Goal: Task Accomplishment & Management: Manage account settings

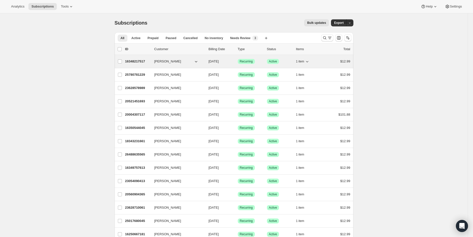
click at [157, 62] on span "[PERSON_NAME]" at bounding box center [167, 61] width 27 height 5
click at [137, 62] on p "16348217517" at bounding box center [137, 61] width 25 height 5
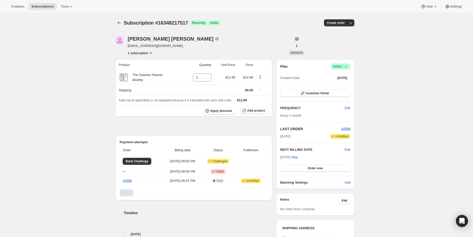
click at [411, 64] on div "Subscription #16348217517. This page is ready Subscription #16348217517 Success…" at bounding box center [235, 187] width 470 height 348
click at [228, 108] on button "Apply discount" at bounding box center [219, 111] width 32 height 8
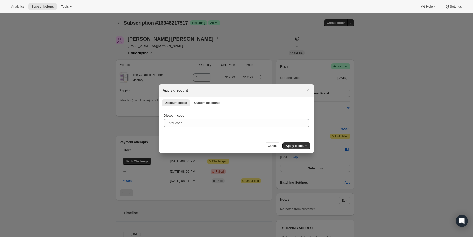
click at [276, 151] on div "Cancel Apply discount" at bounding box center [237, 145] width 156 height 15
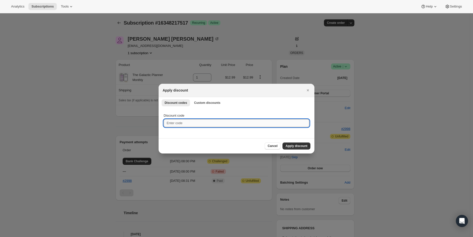
click at [230, 122] on input "Discount code" at bounding box center [237, 123] width 146 height 8
type input "50"
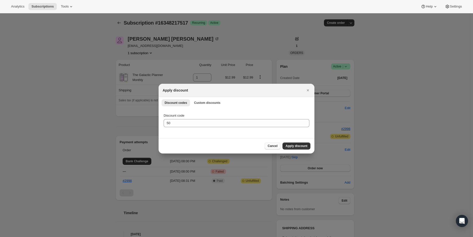
click at [280, 145] on button "Cancel" at bounding box center [273, 146] width 16 height 7
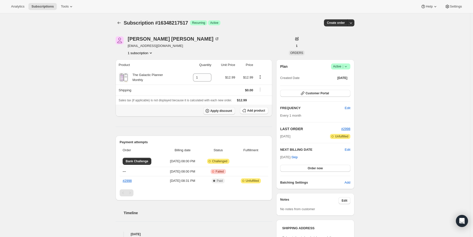
click at [227, 112] on span "Apply discount" at bounding box center [221, 111] width 22 height 4
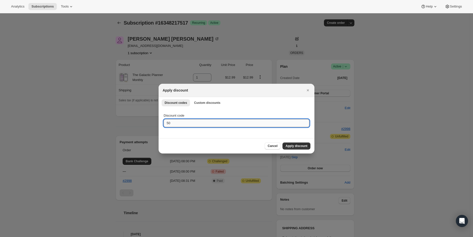
click at [223, 122] on input "50" at bounding box center [237, 123] width 146 height 8
type input "5"
click at [205, 104] on span "Custom discounts" at bounding box center [207, 103] width 26 height 4
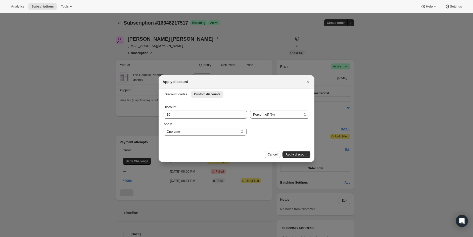
click at [273, 155] on span "Cancel" at bounding box center [273, 155] width 10 height 4
